Goal: Transaction & Acquisition: Purchase product/service

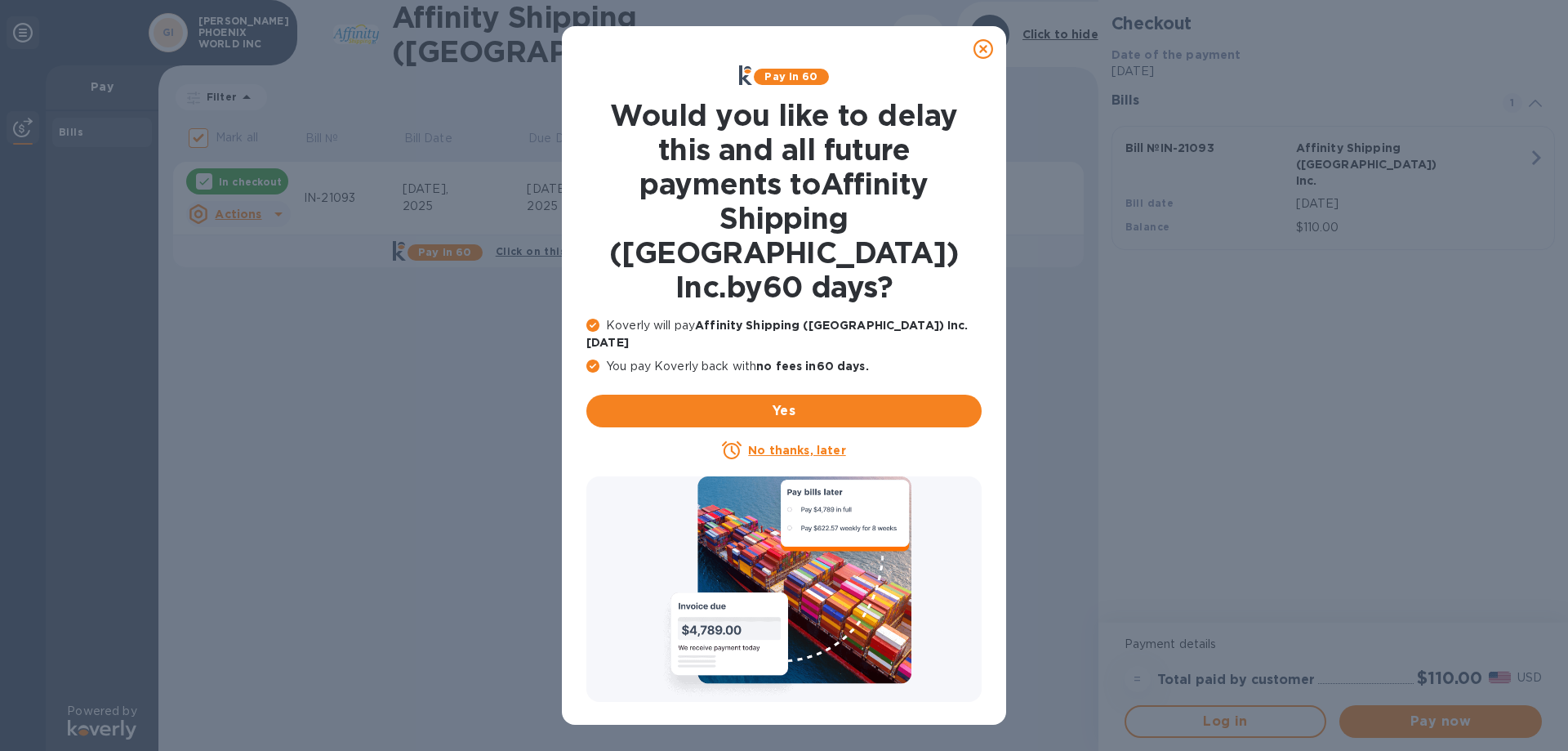
drag, startPoint x: 813, startPoint y: 395, endPoint x: 802, endPoint y: 391, distance: 11.7
click at [813, 443] on u "No thanks, later" at bounding box center [797, 449] width 97 height 13
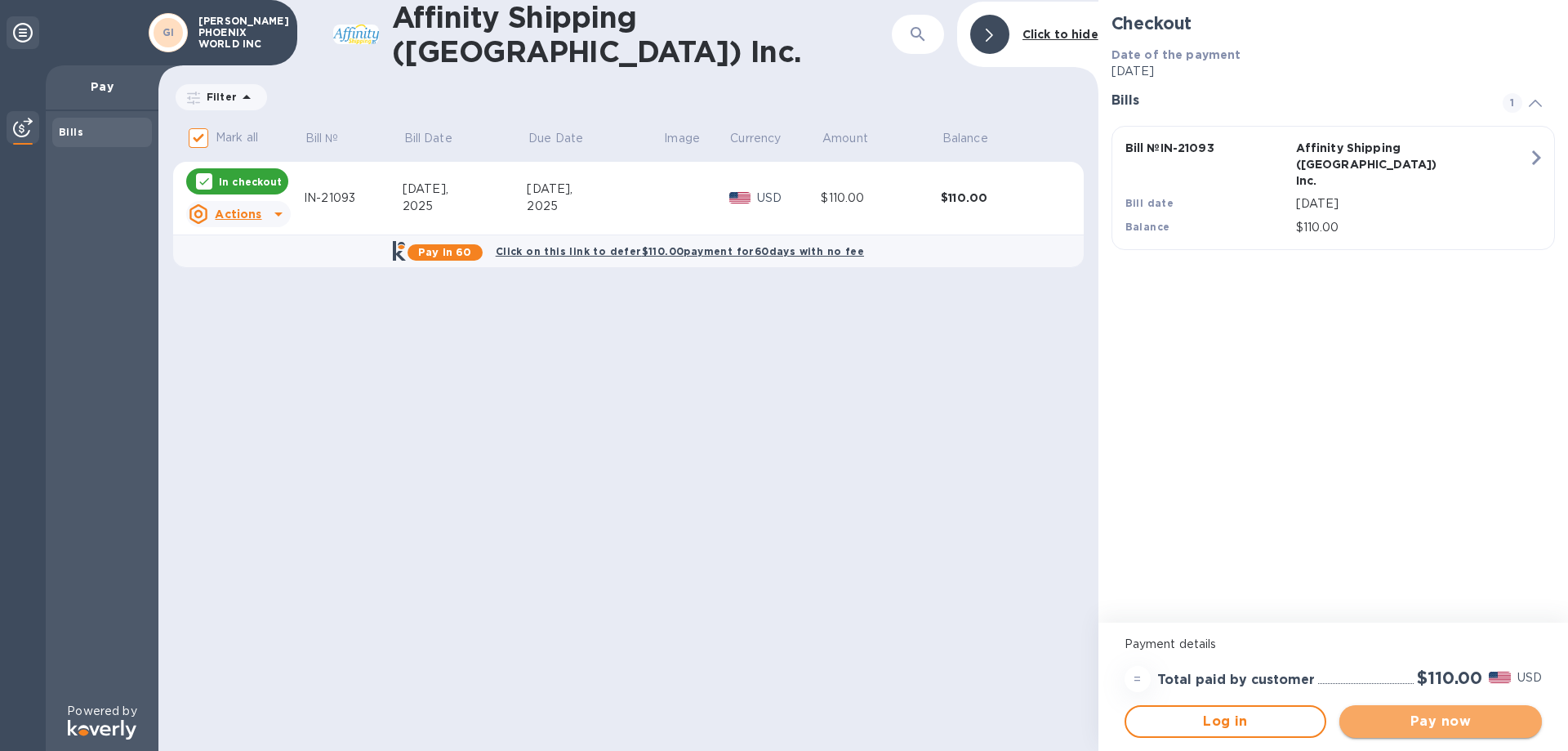
click at [1407, 721] on span "Pay now" at bounding box center [1440, 721] width 177 height 20
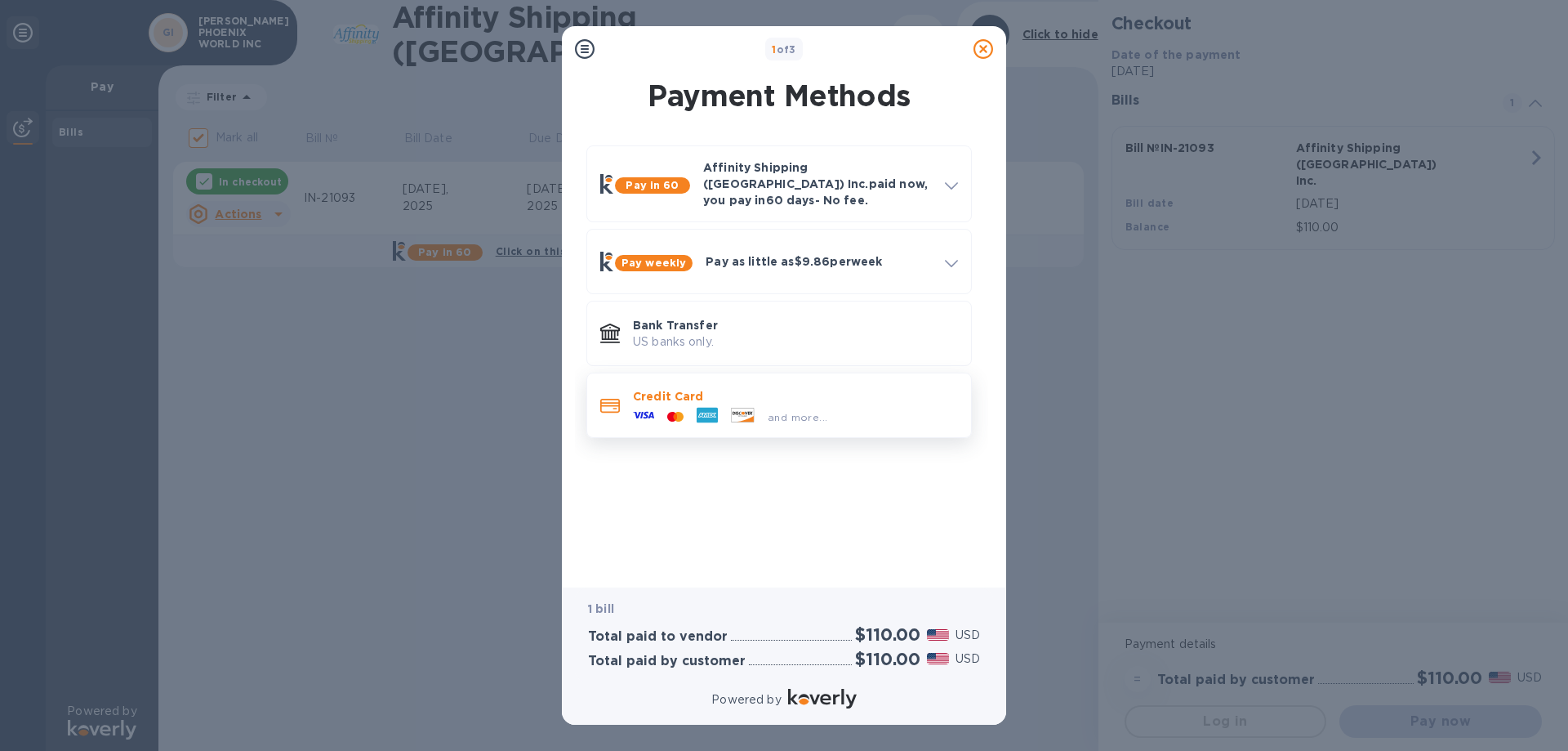
click at [735, 413] on div at bounding box center [742, 416] width 37 height 18
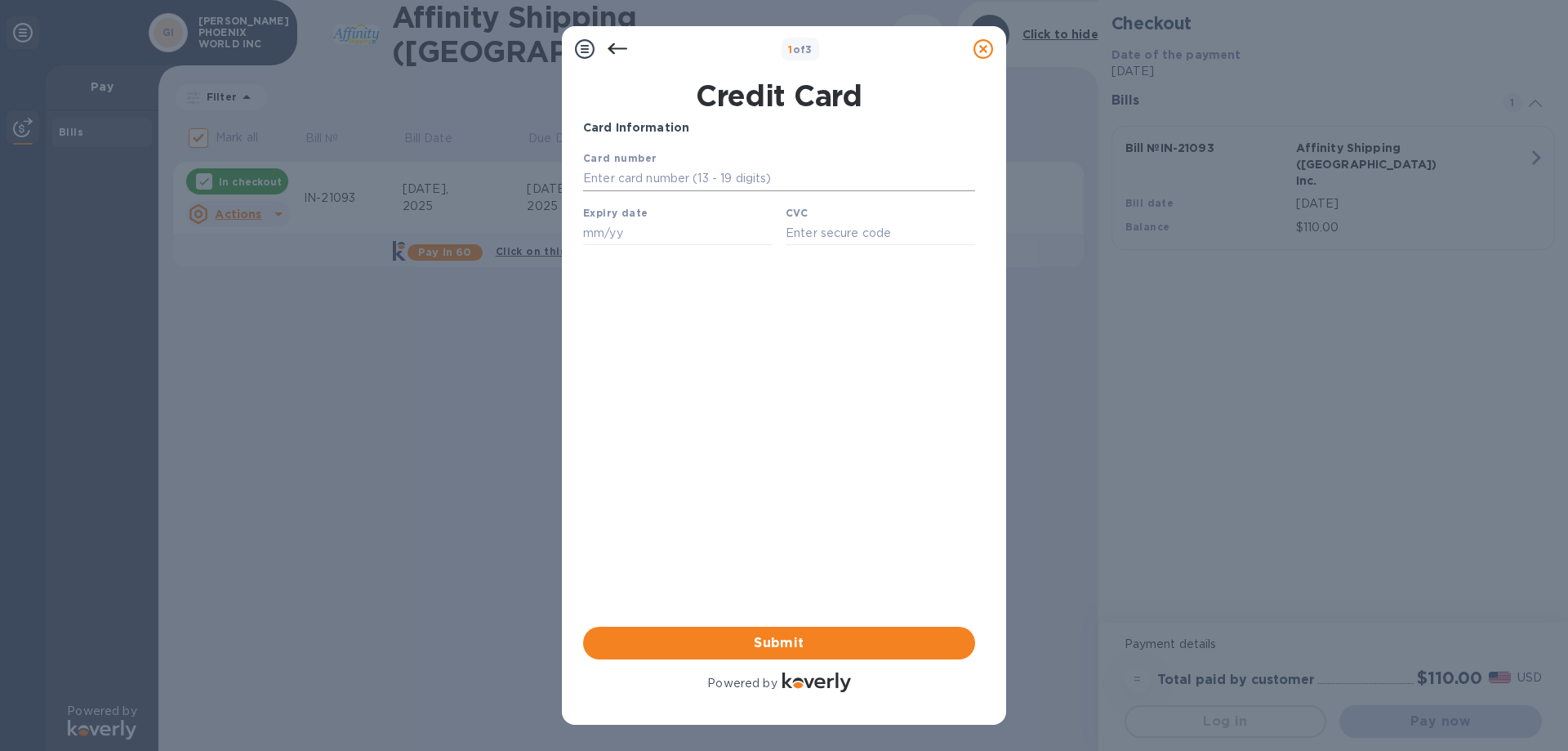
drag, startPoint x: 1250, startPoint y: 425, endPoint x: 659, endPoint y: 181, distance: 639.4
click at [659, 181] on input "text" at bounding box center [779, 179] width 392 height 25
type input "[CREDIT_CARD_NUMBER]"
type input "02/29"
click at [866, 241] on input "text" at bounding box center [881, 232] width 190 height 25
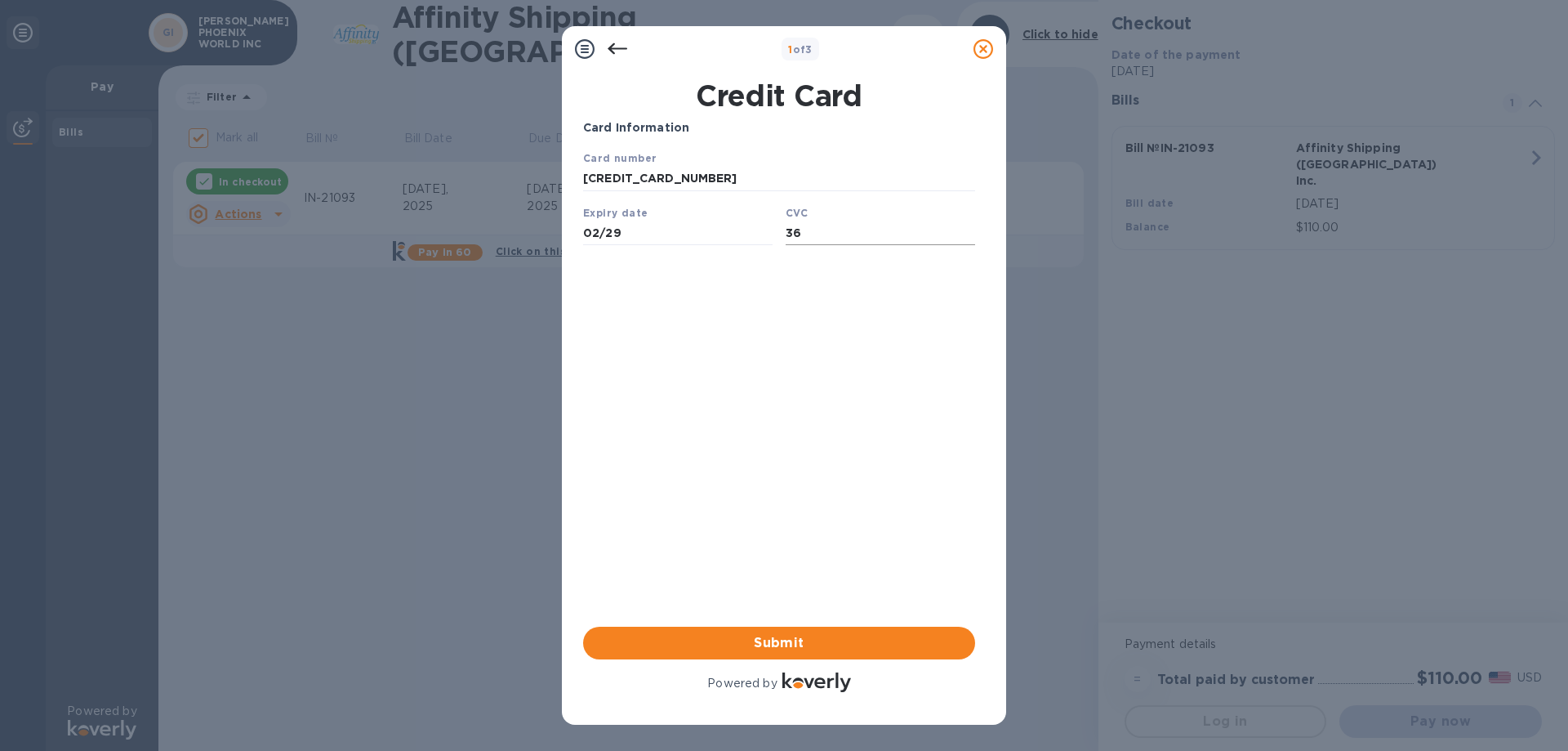
type input "365"
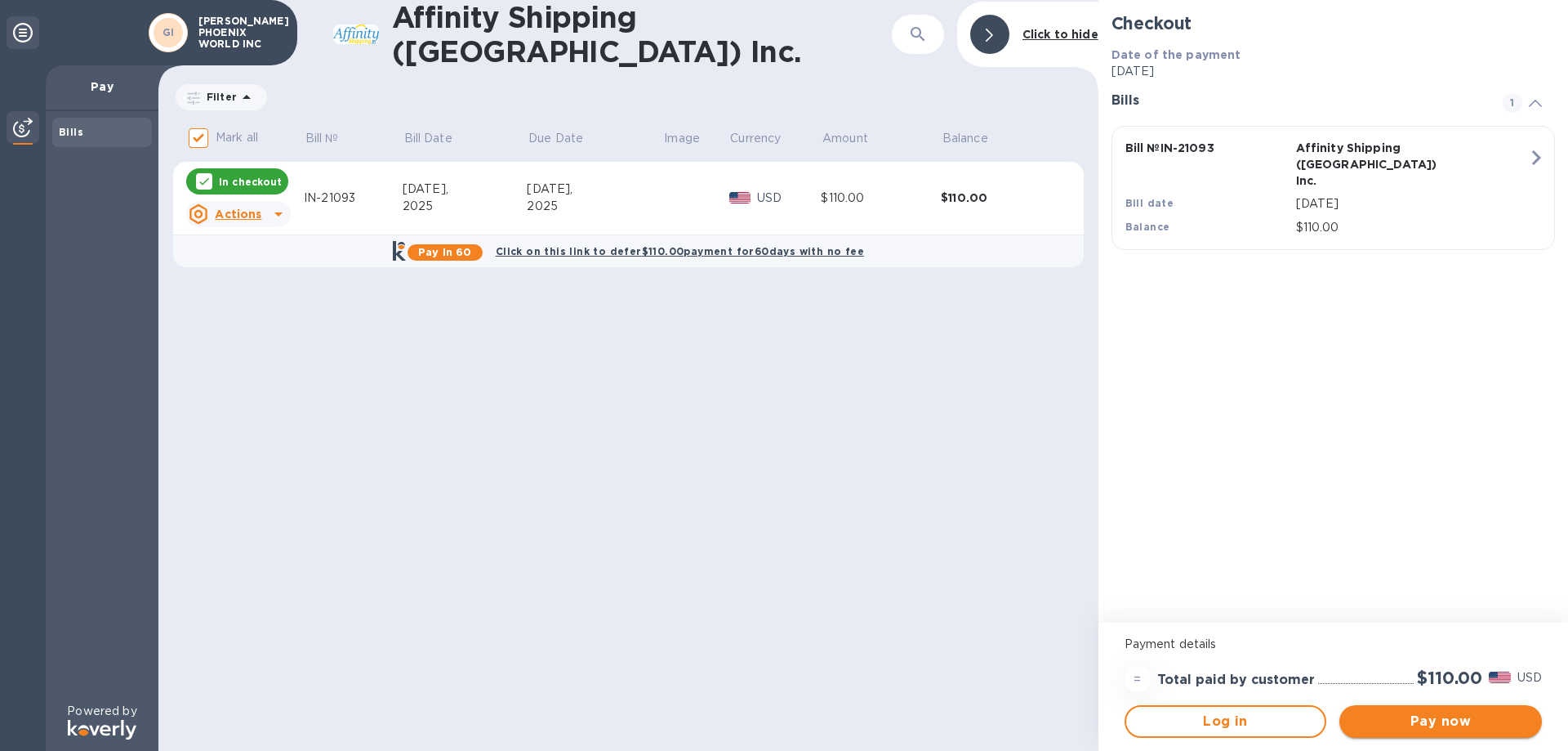
click at [1393, 719] on span "Pay now" at bounding box center [1440, 721] width 177 height 20
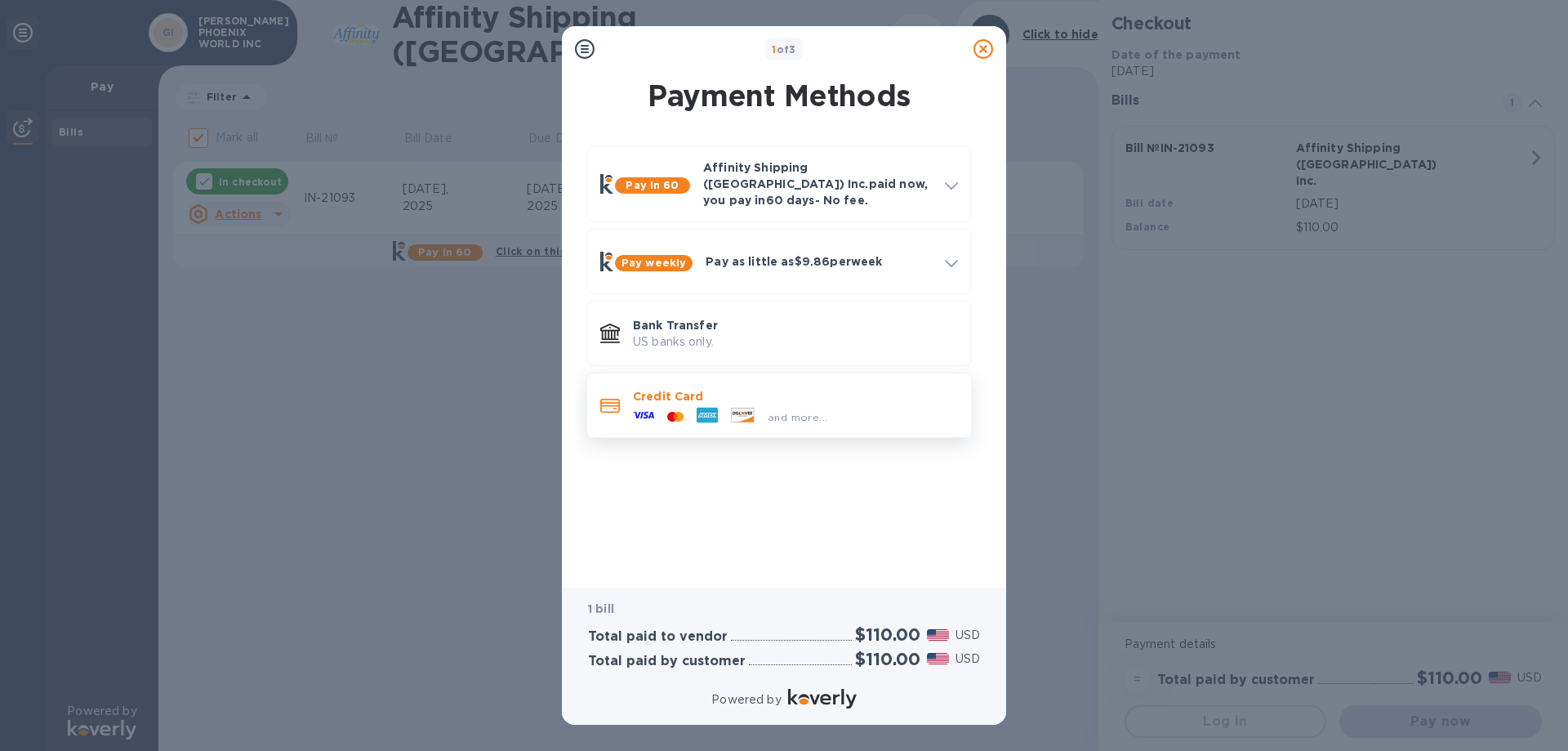
click at [658, 388] on p "Credit Card" at bounding box center [795, 396] width 325 height 16
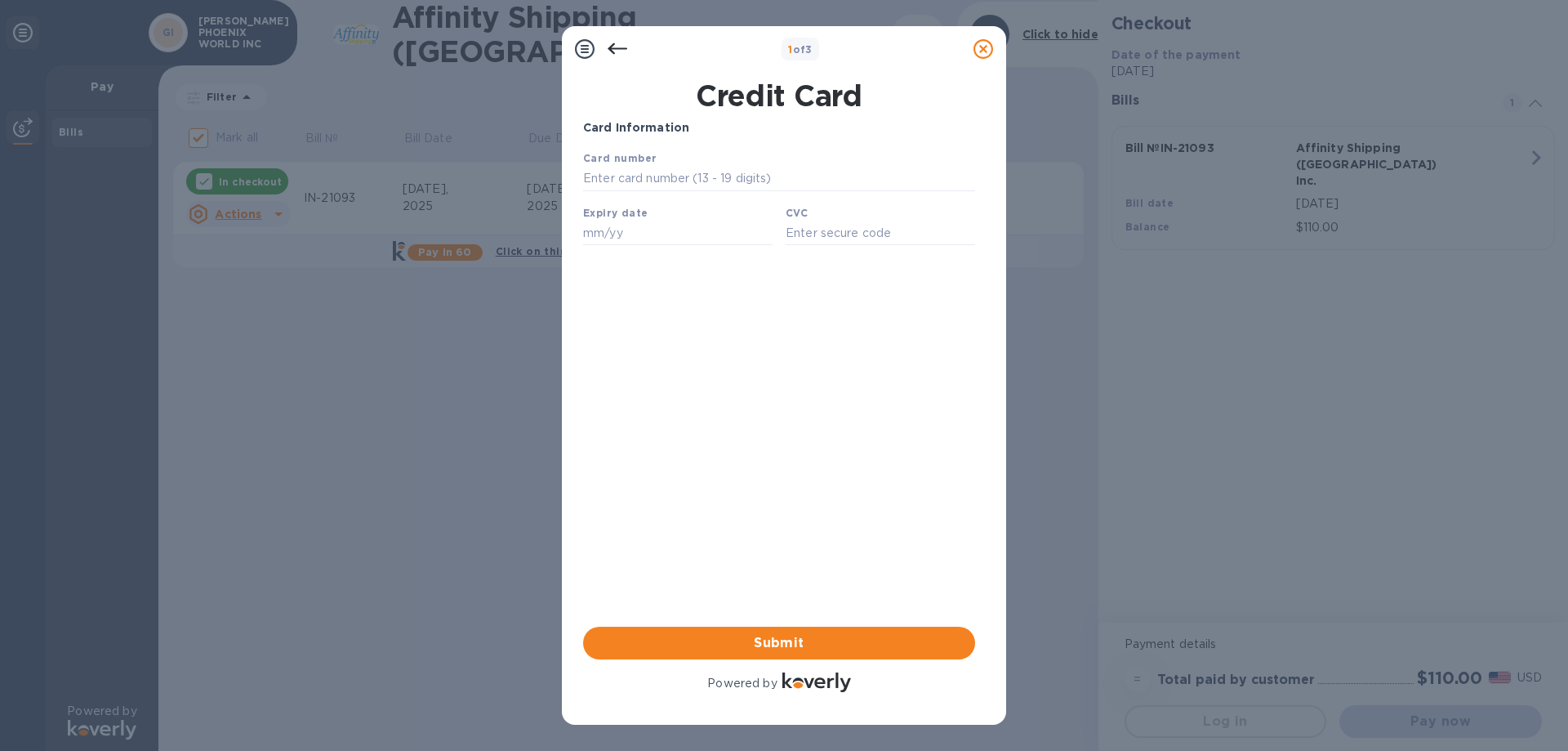
type input "[CREDIT_CARD_NUMBER]"
type input "02/29"
click at [853, 226] on input "text" at bounding box center [881, 232] width 190 height 25
type input "365"
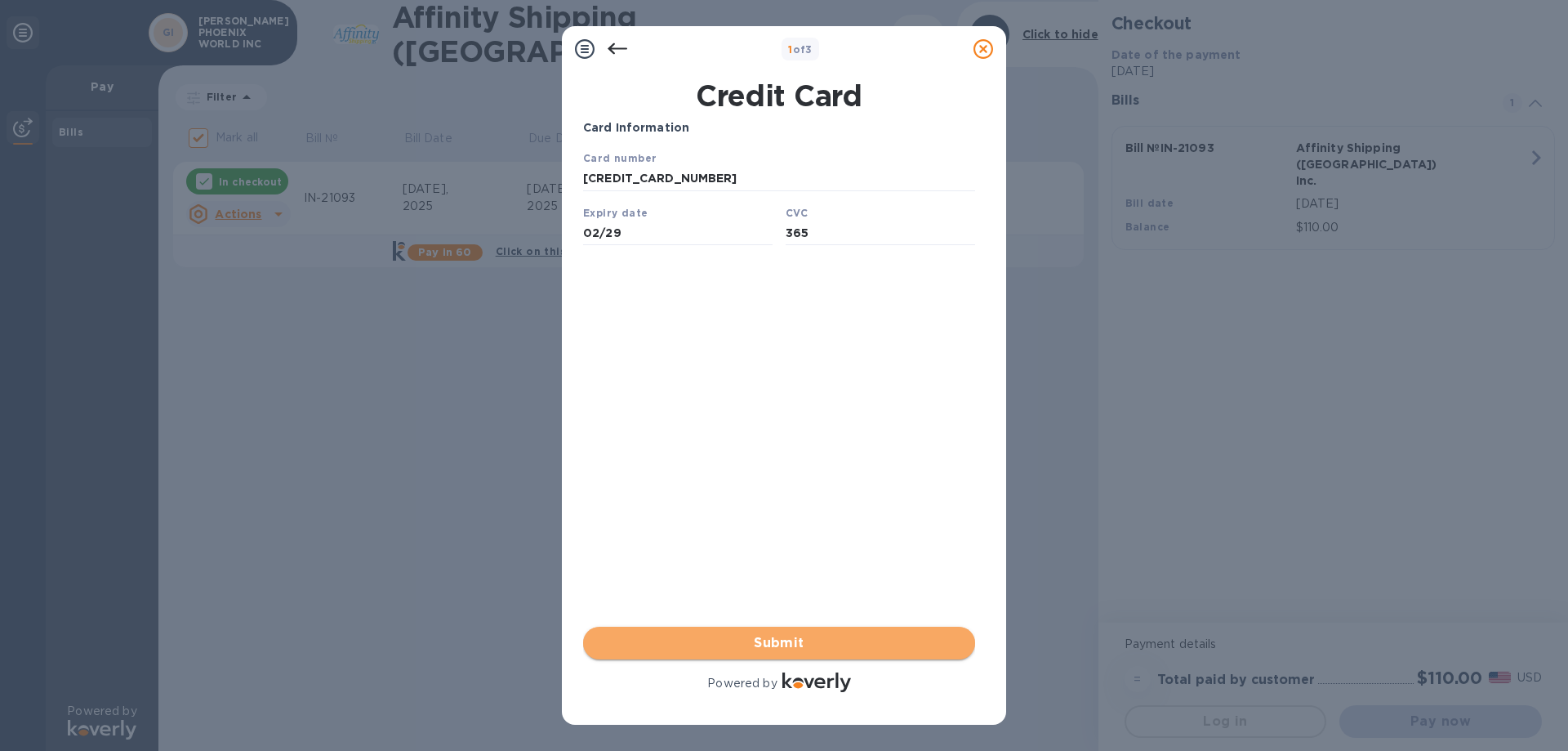
click at [773, 646] on span "Submit" at bounding box center [779, 642] width 366 height 20
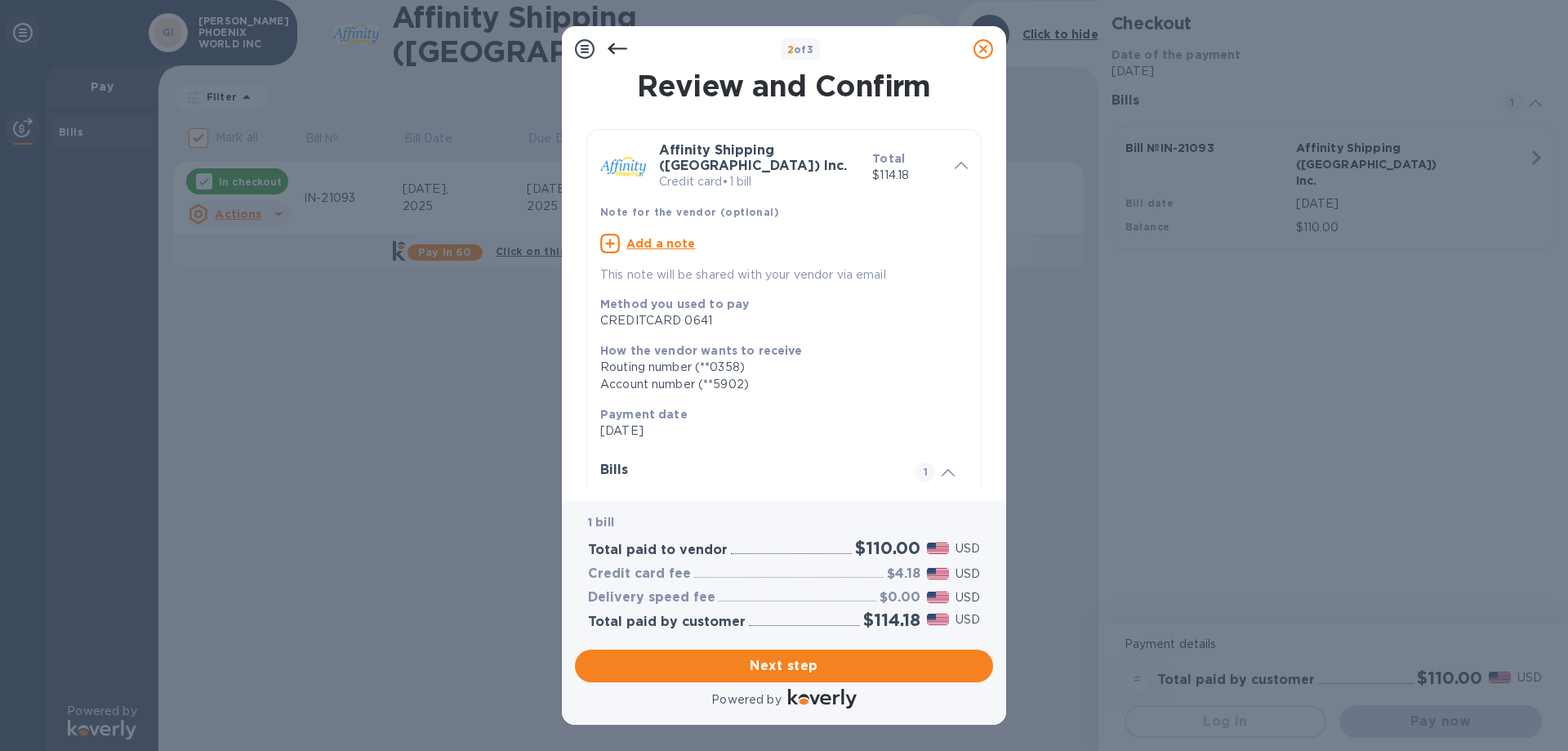
click at [611, 42] on icon at bounding box center [617, 49] width 20 height 20
